Goal: Check status: Check status

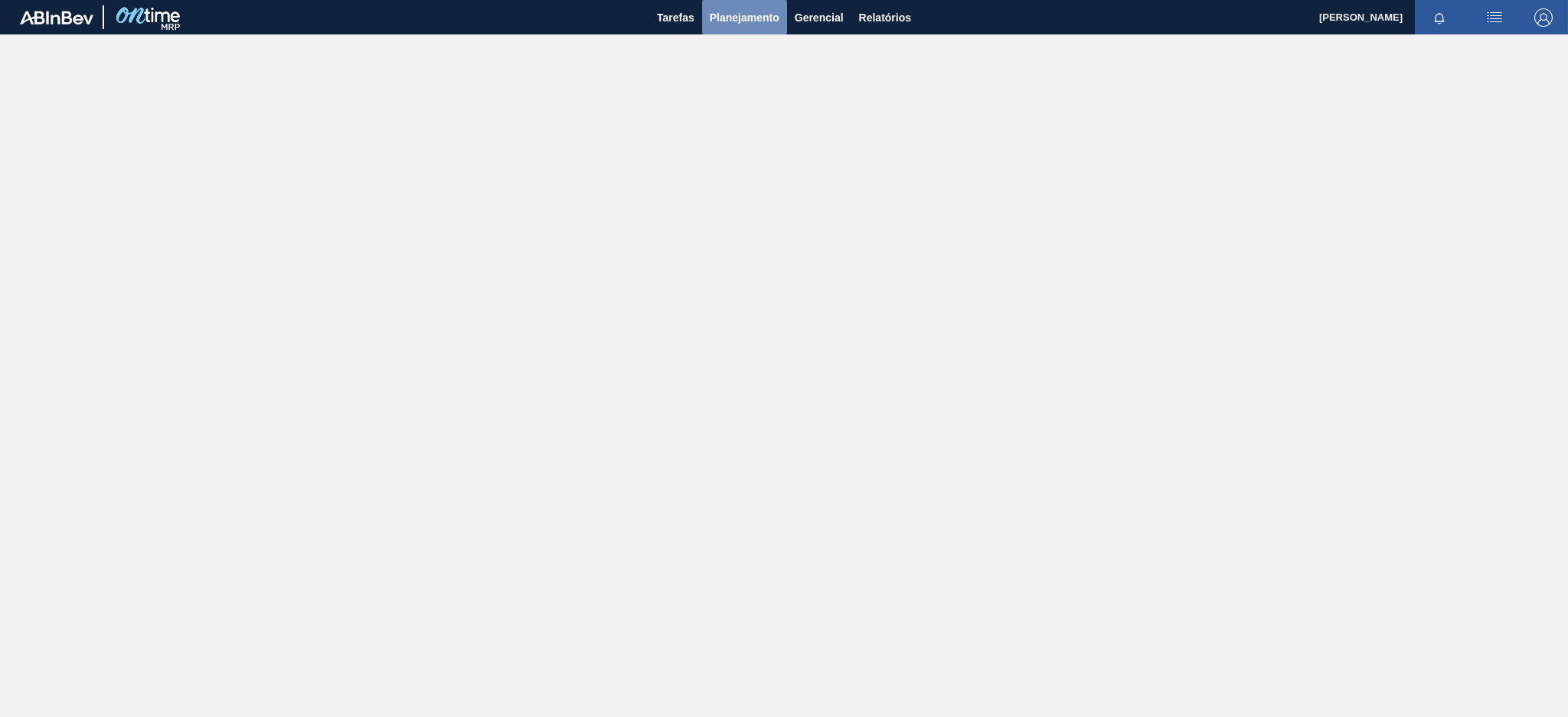
click at [727, 19] on span "Planejamento" at bounding box center [744, 17] width 70 height 18
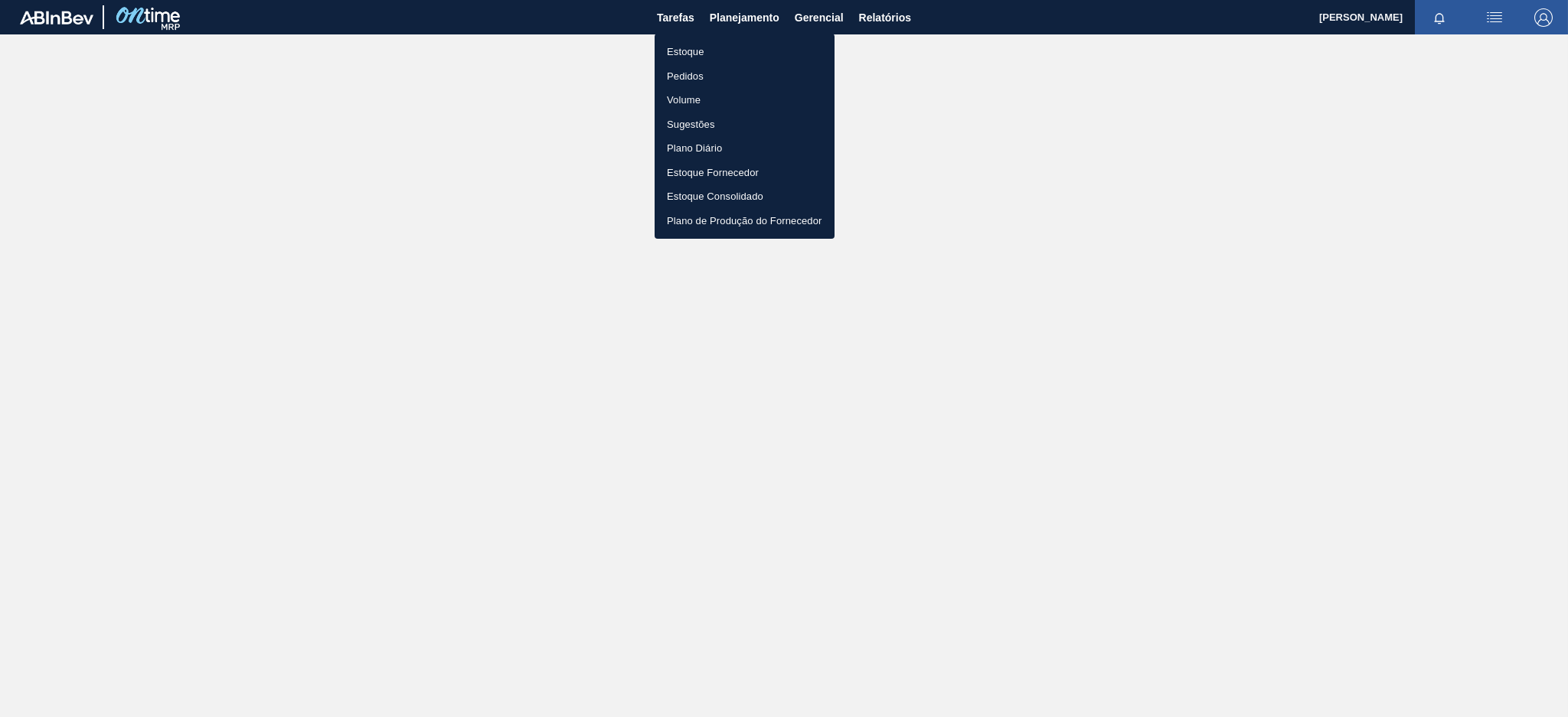
click at [702, 57] on li "Estoque" at bounding box center [745, 52] width 180 height 24
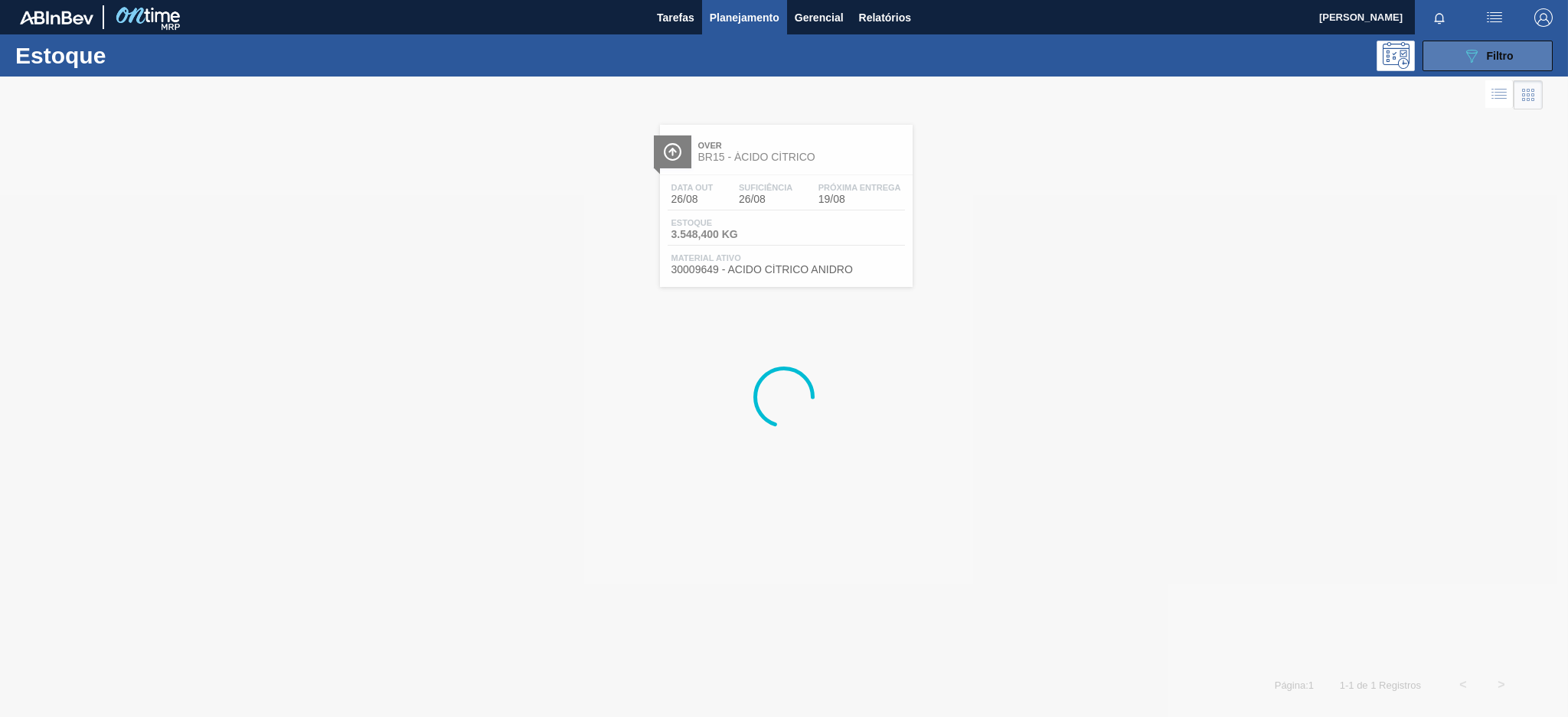
click at [1458, 59] on button "089F7B8B-B2A5-4AFE-B5C0-19BA573D28AC Filtro" at bounding box center [1487, 55] width 130 height 30
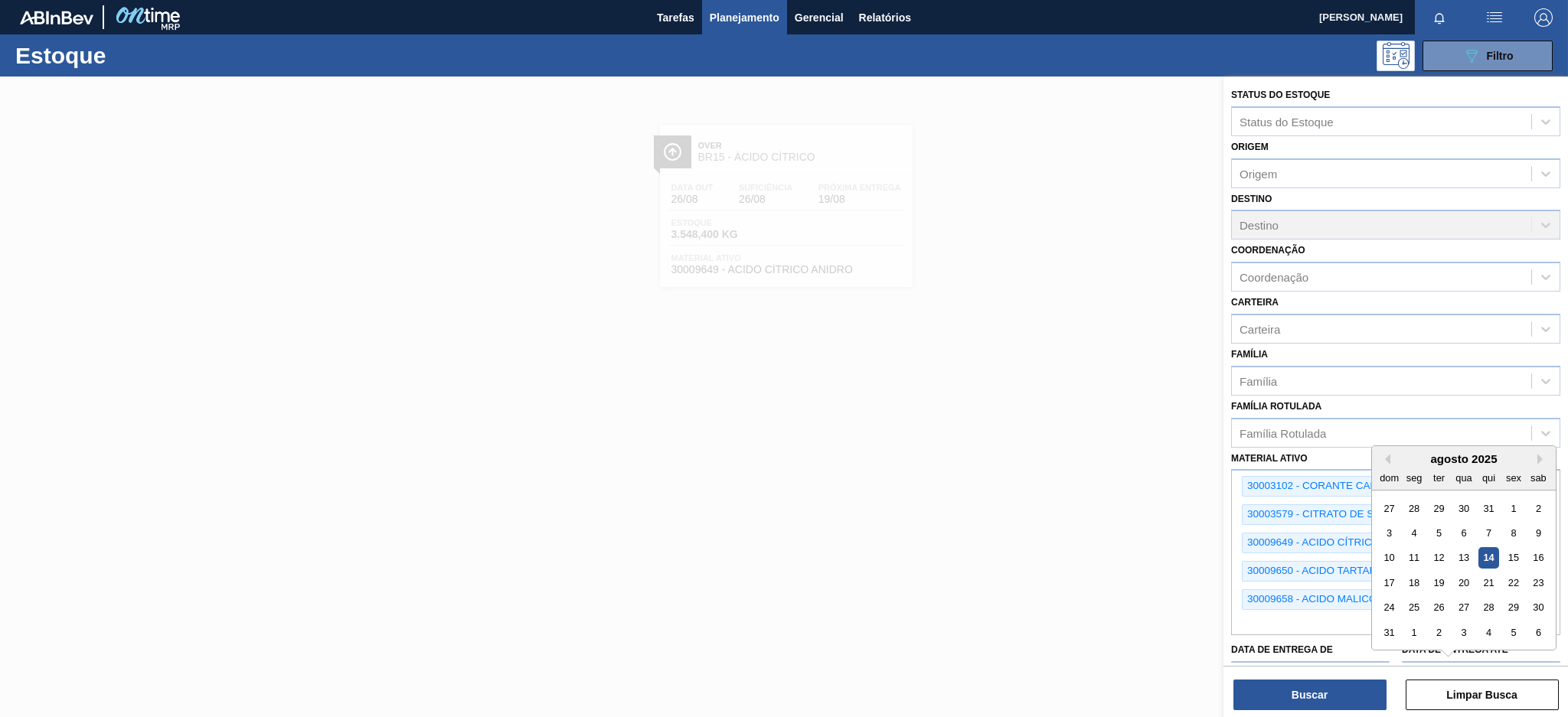
click at [1346, 447] on div "Material ativo Select is focused ,type to refine list, press Down to open the m…" at bounding box center [1395, 541] width 329 height 187
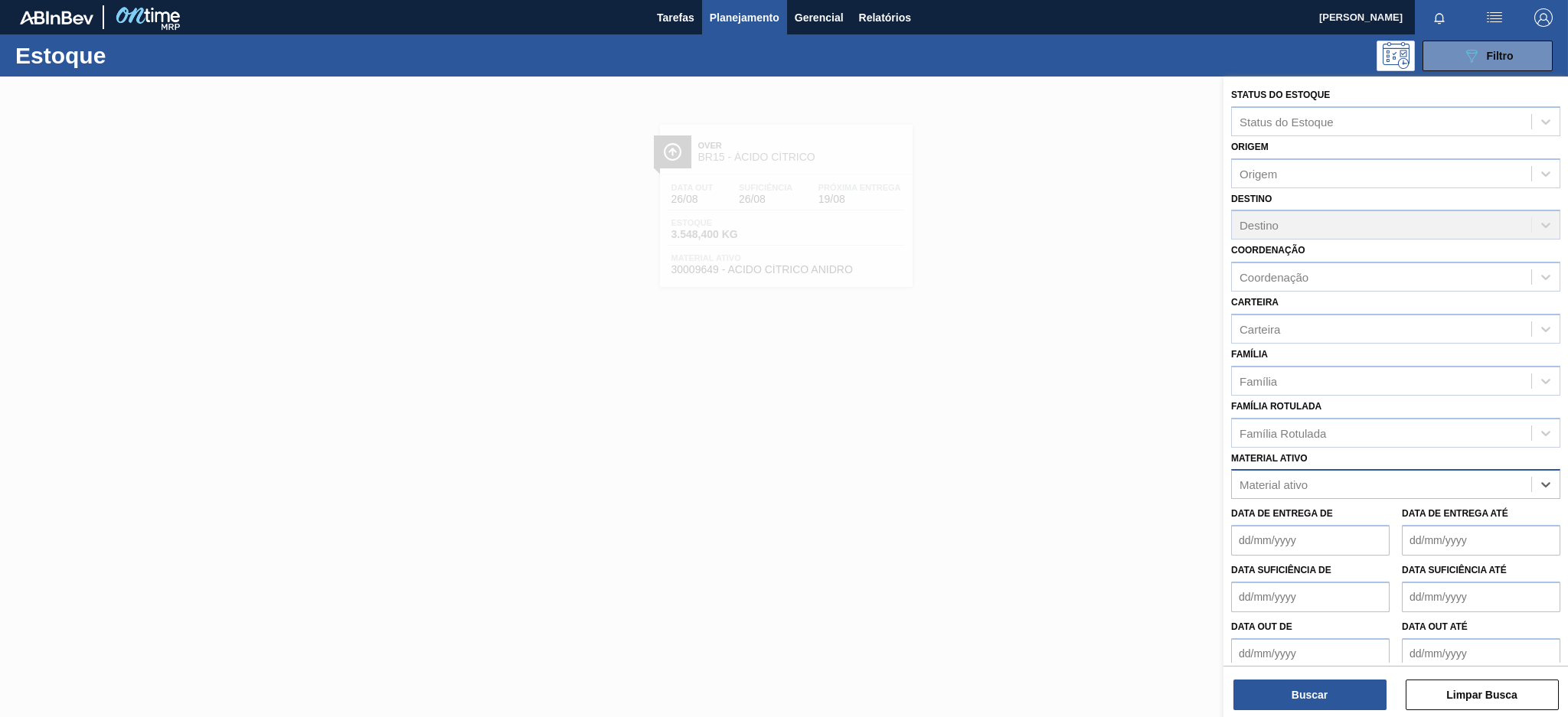
paste ativo "30017330"
type ativo "30017330"
click at [1413, 516] on div "30017330 - ROT PLAST 2L H SUKITA TUBAINA 429" at bounding box center [1395, 522] width 329 height 29
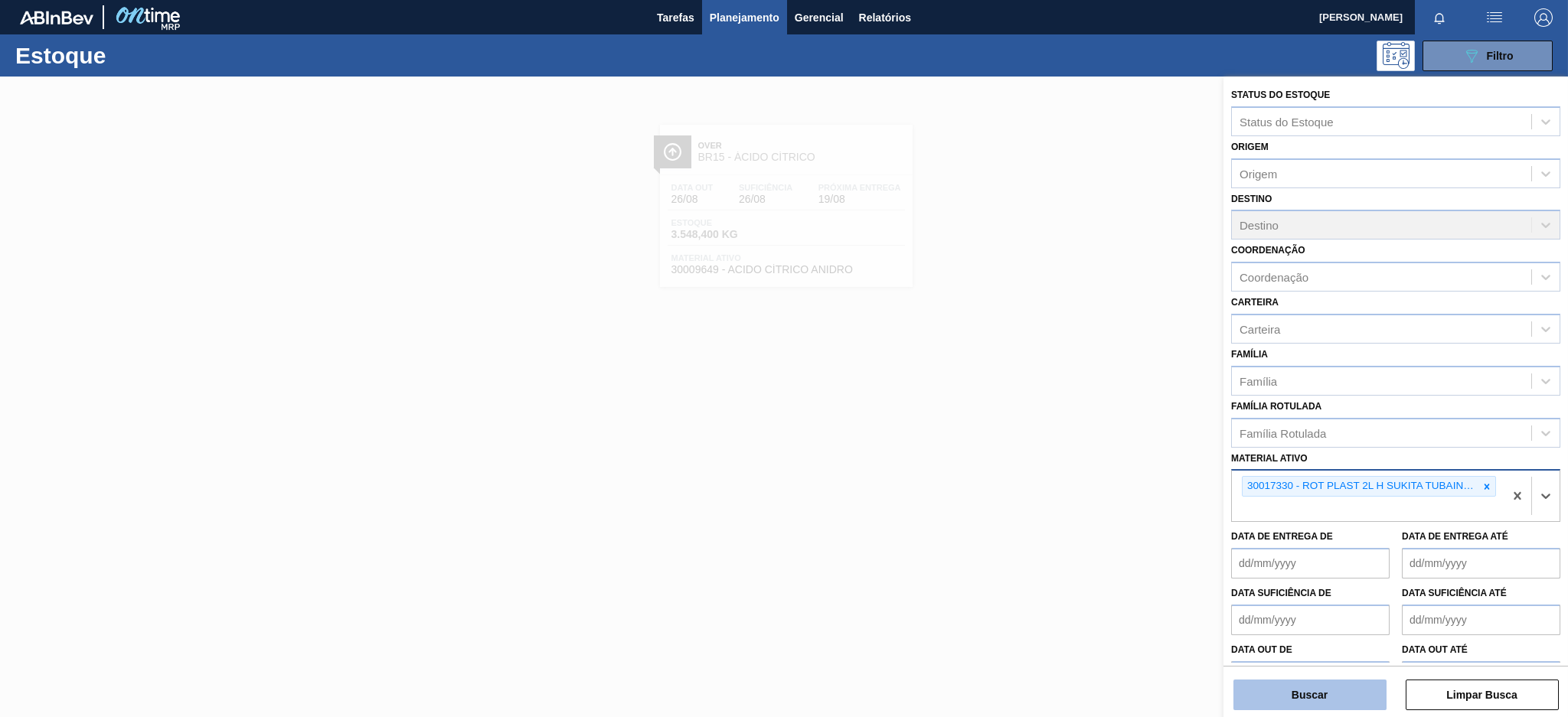
click at [1347, 698] on button "Buscar" at bounding box center [1309, 695] width 153 height 30
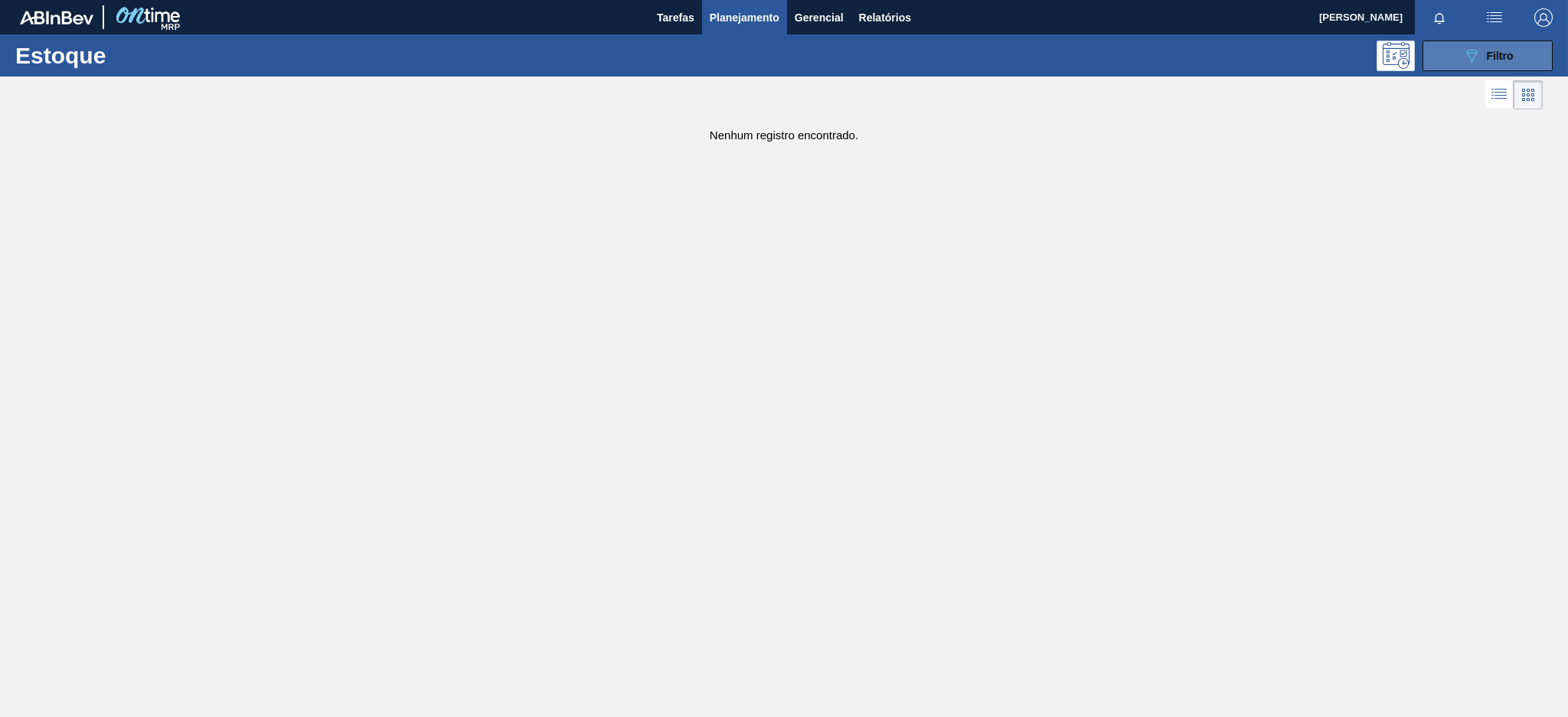
click at [1488, 54] on span "Filtro" at bounding box center [1500, 56] width 27 height 12
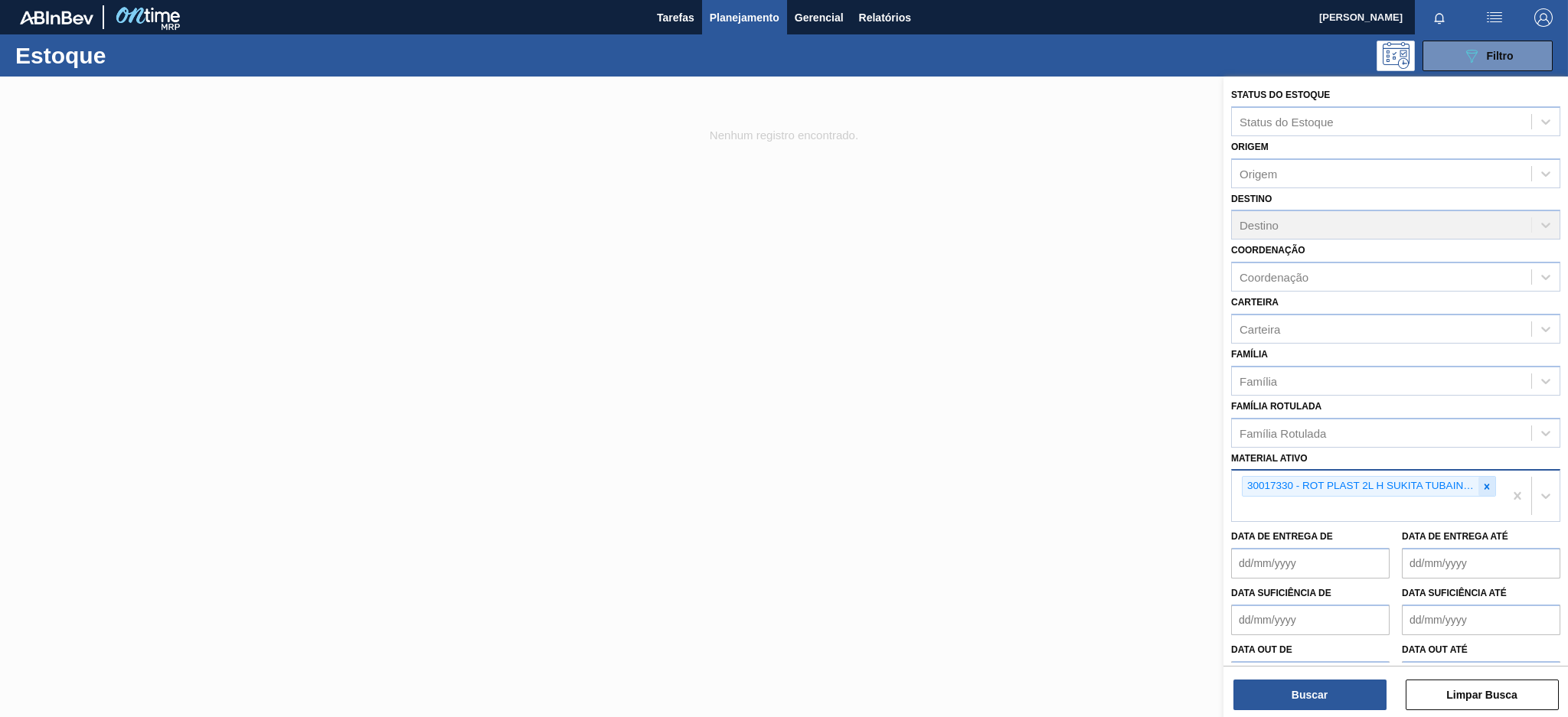
click at [1487, 484] on icon at bounding box center [1487, 486] width 5 height 5
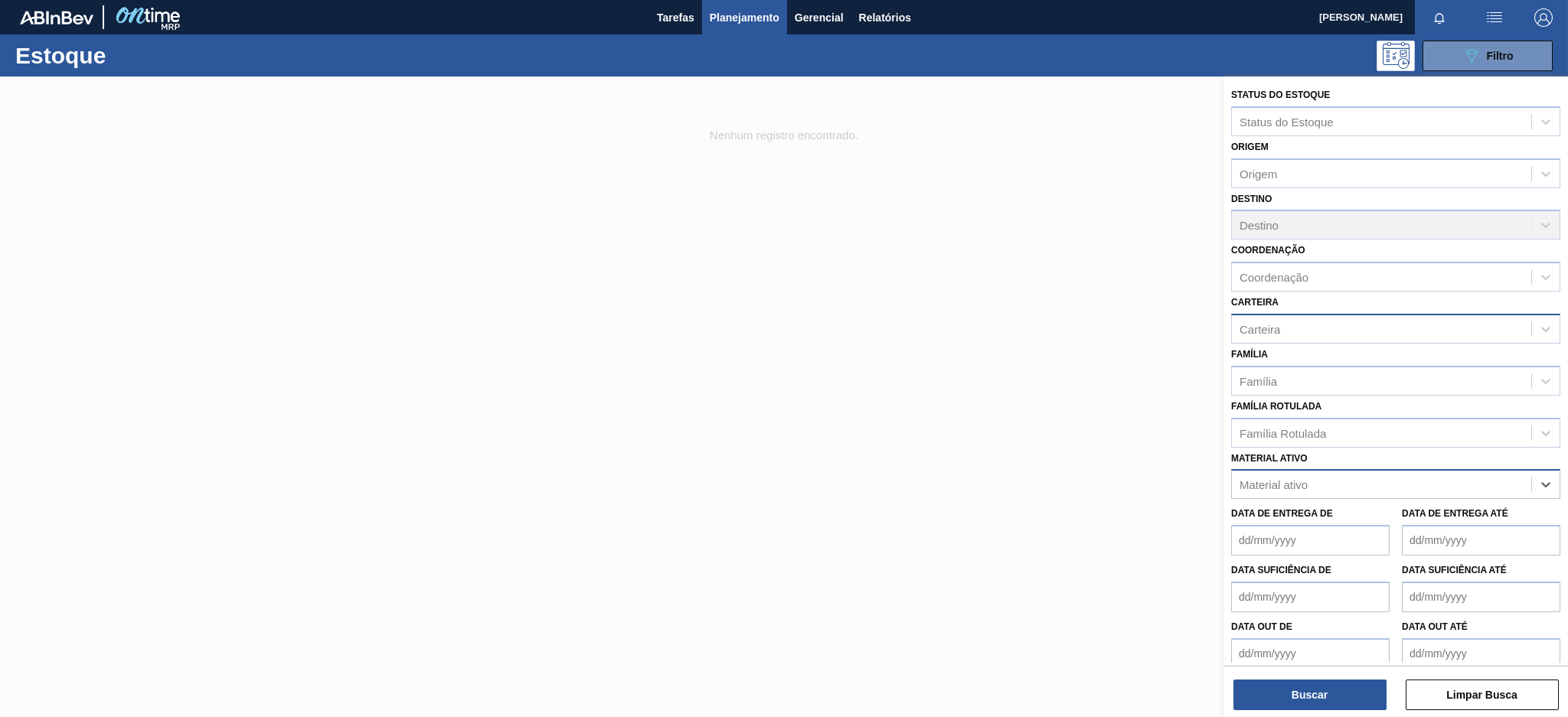
click at [1287, 333] on div "Carteira" at bounding box center [1381, 329] width 299 height 22
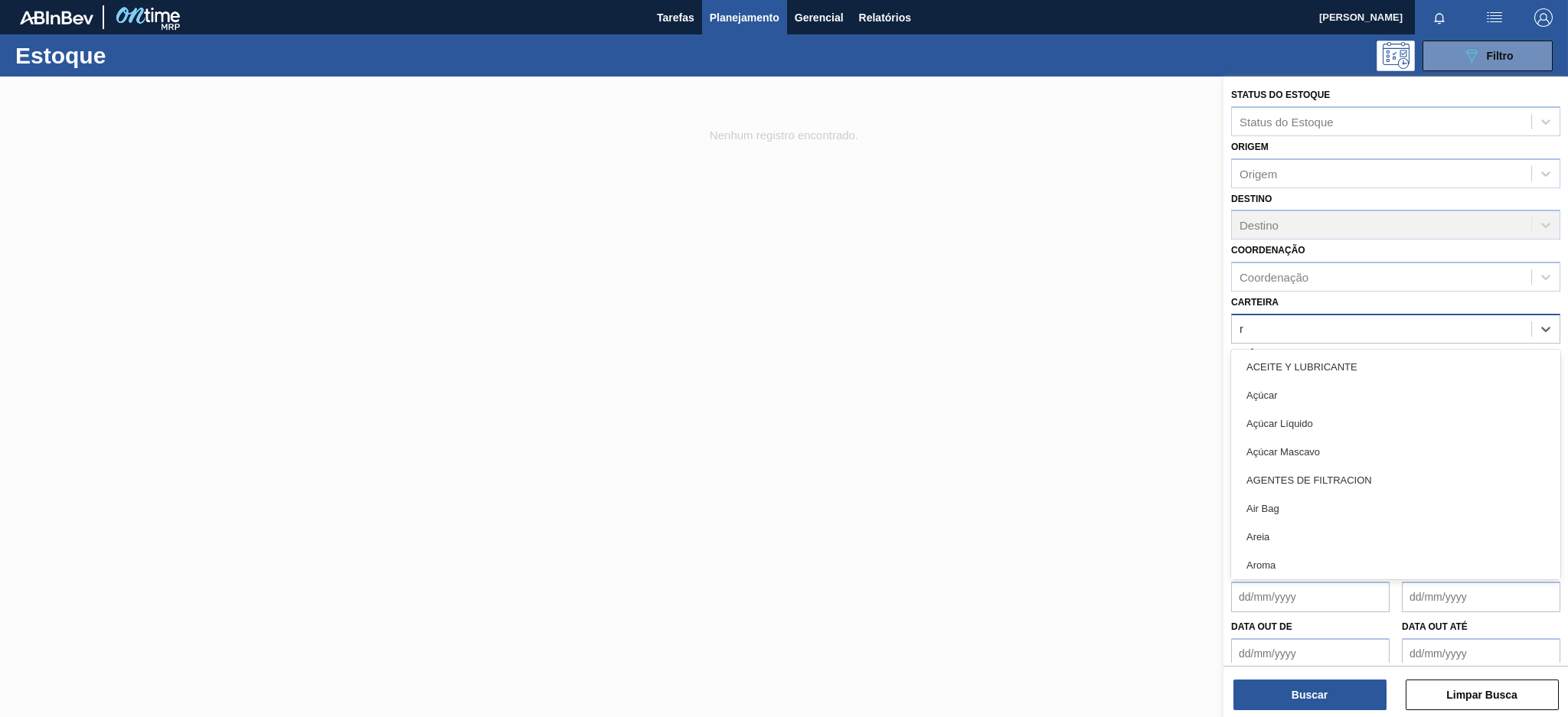
type input "ró"
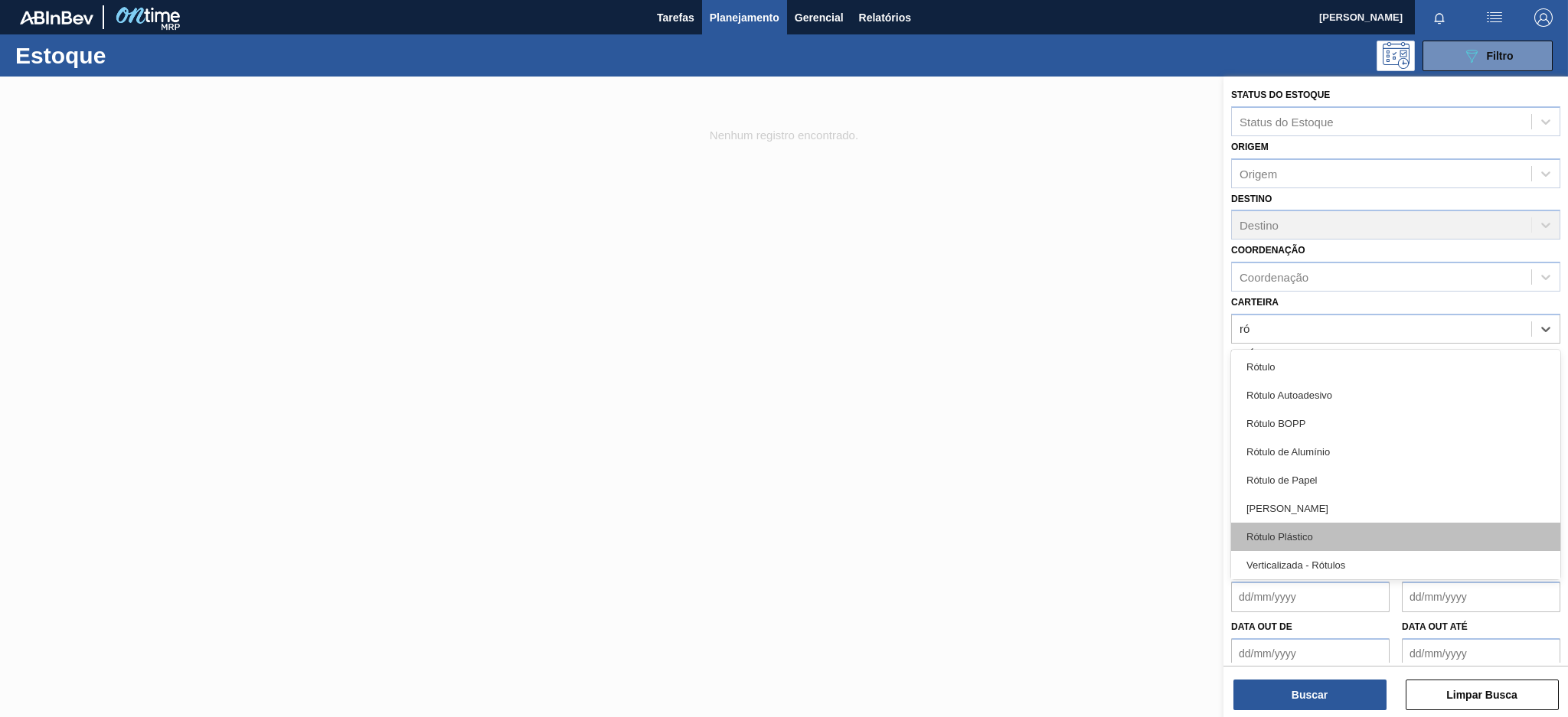
click at [1324, 533] on div "Rótulo Plástico" at bounding box center [1395, 536] width 329 height 29
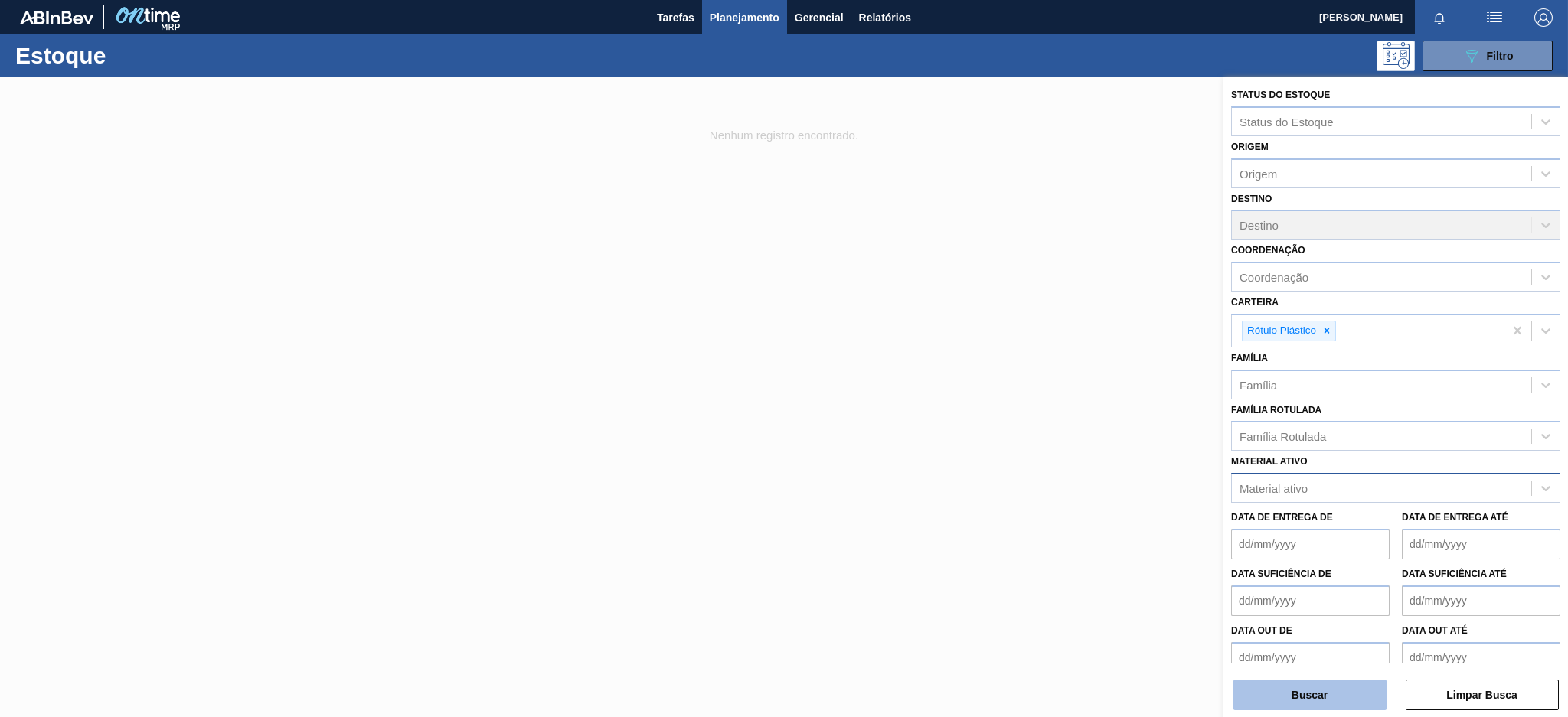
click at [1336, 695] on button "Buscar" at bounding box center [1309, 695] width 153 height 30
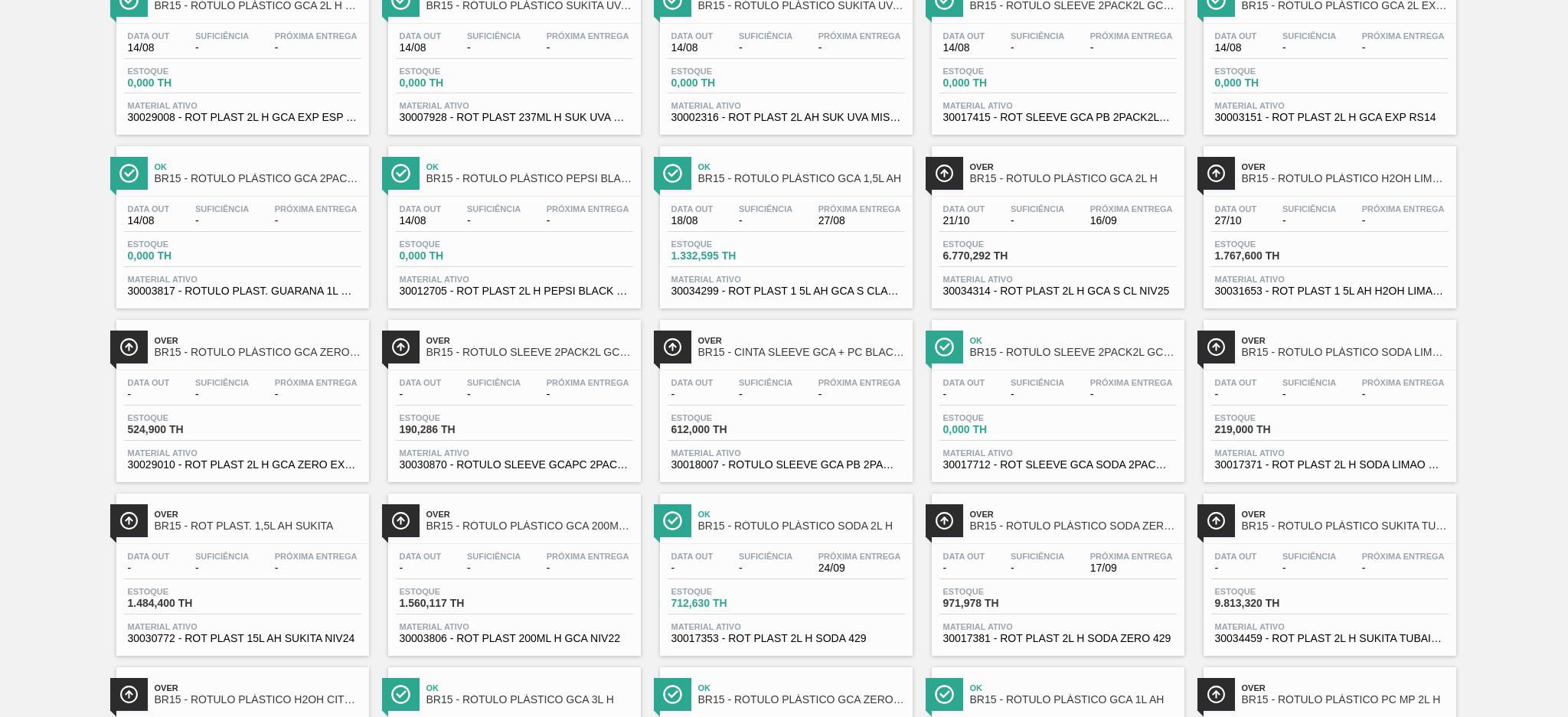
scroll to position [1122, 0]
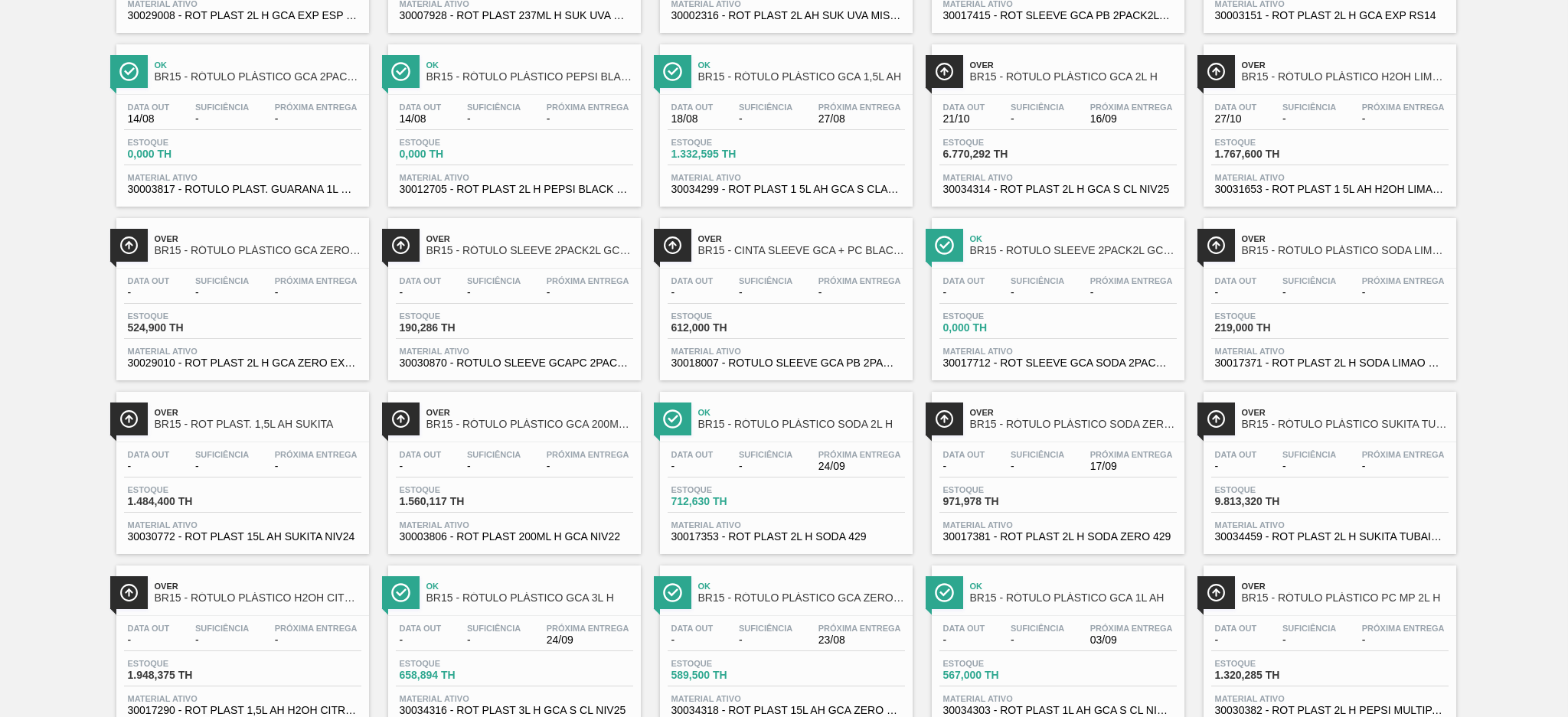
click at [1258, 496] on span "9.813,320 TH" at bounding box center [1268, 501] width 107 height 11
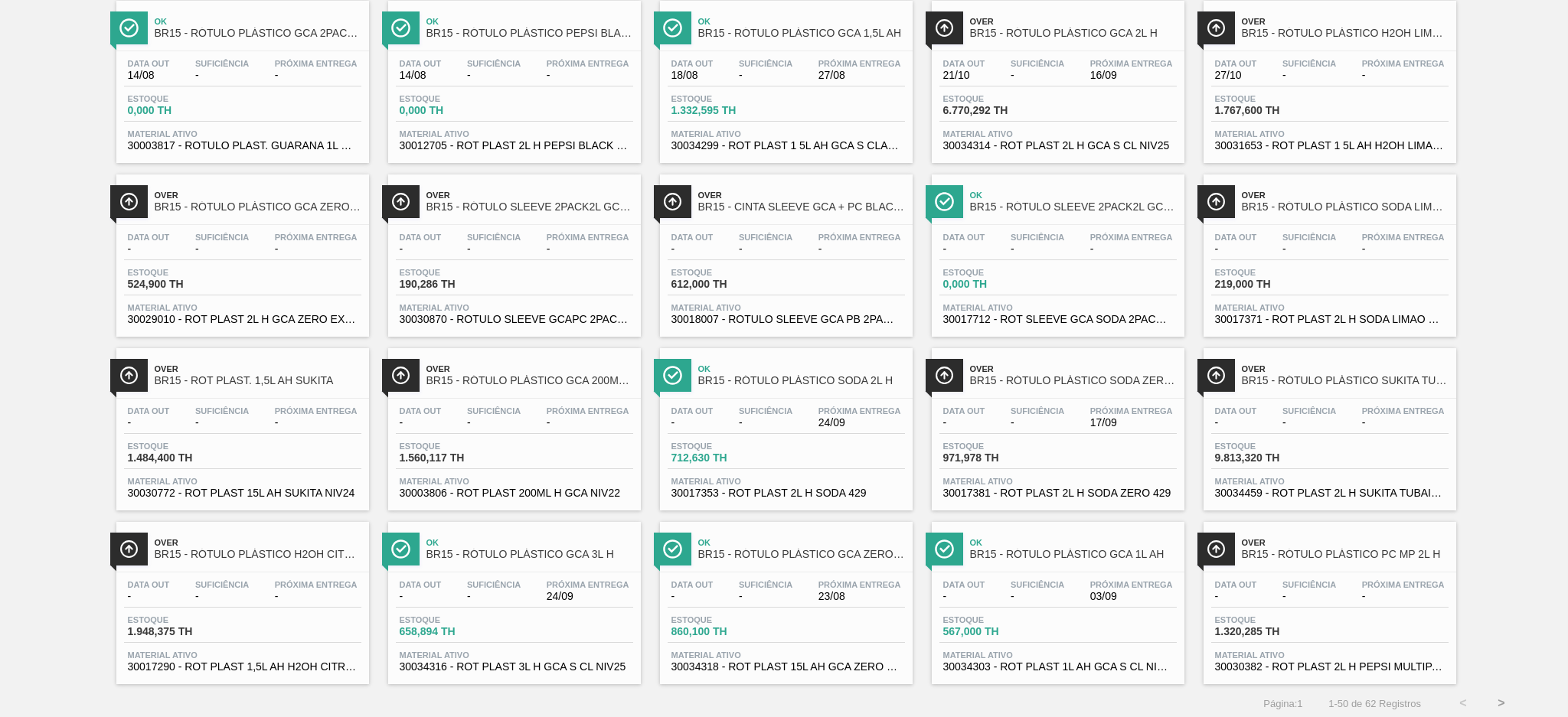
click at [1497, 695] on button ">" at bounding box center [1501, 703] width 38 height 38
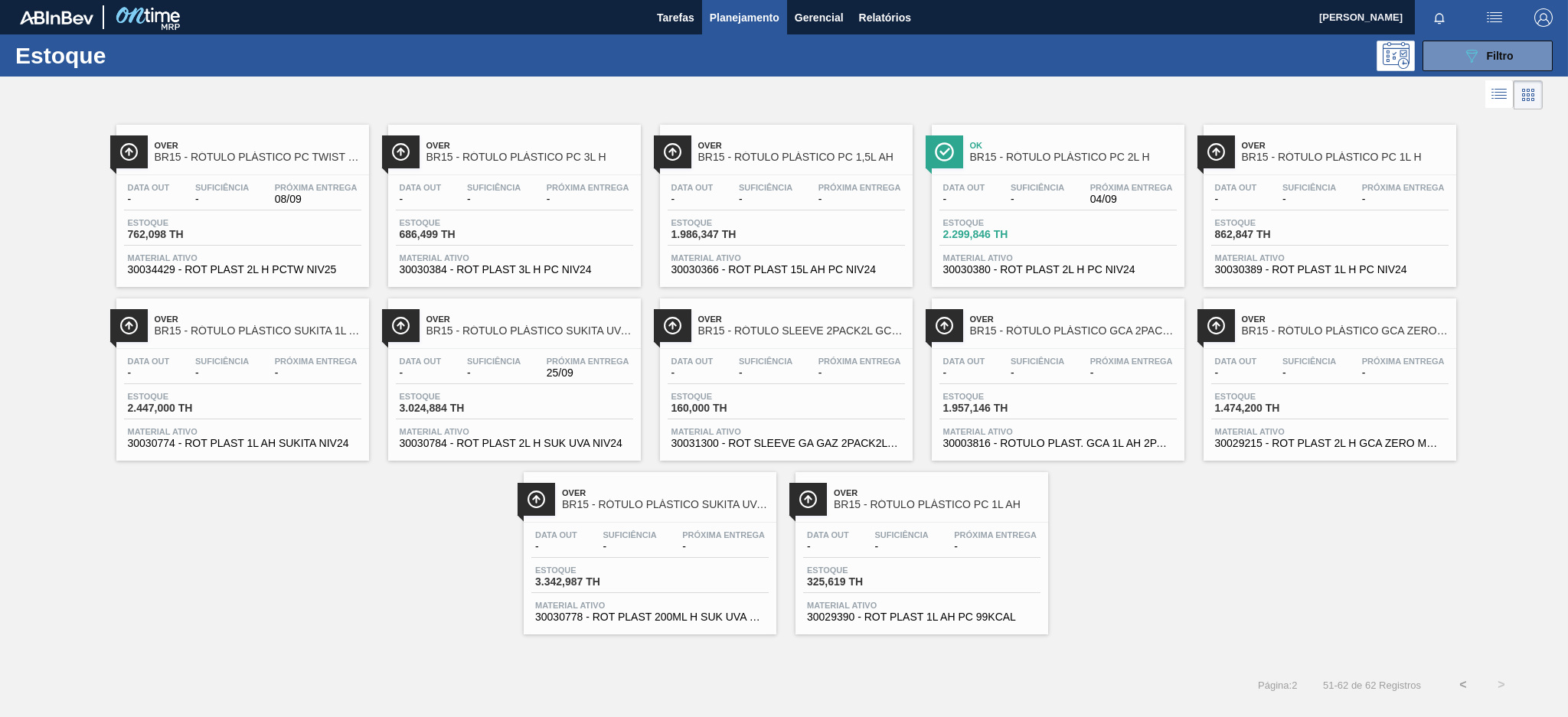
scroll to position [0, 0]
click at [567, 399] on div "Estoque 3.024,884 TH" at bounding box center [514, 406] width 238 height 28
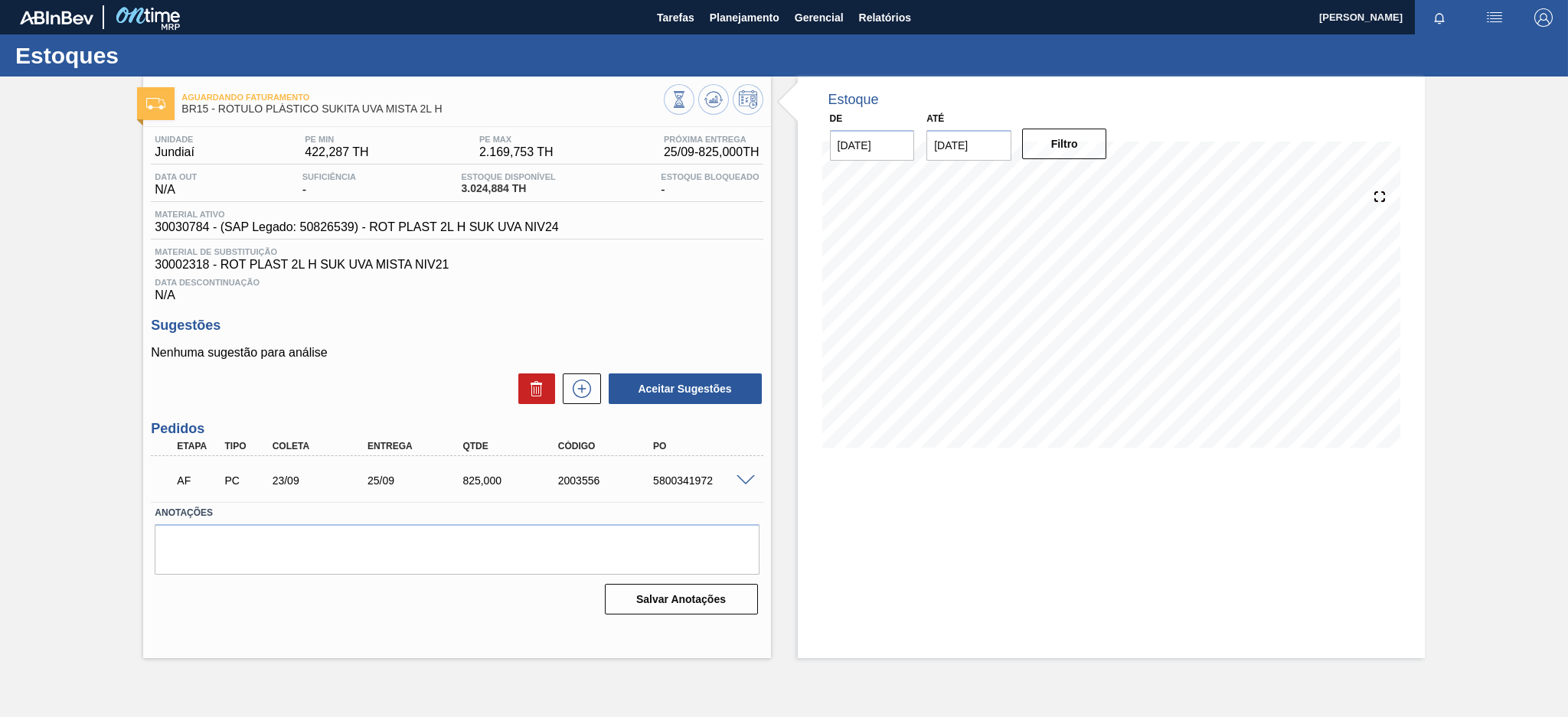
click at [738, 480] on span at bounding box center [745, 480] width 18 height 11
